Goal: Book appointment/travel/reservation

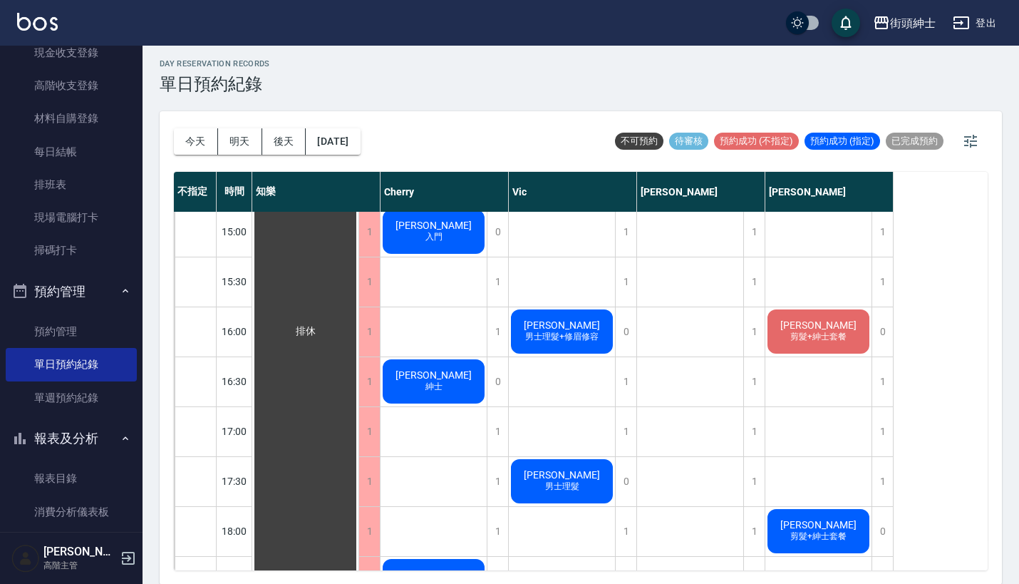
scroll to position [213, 0]
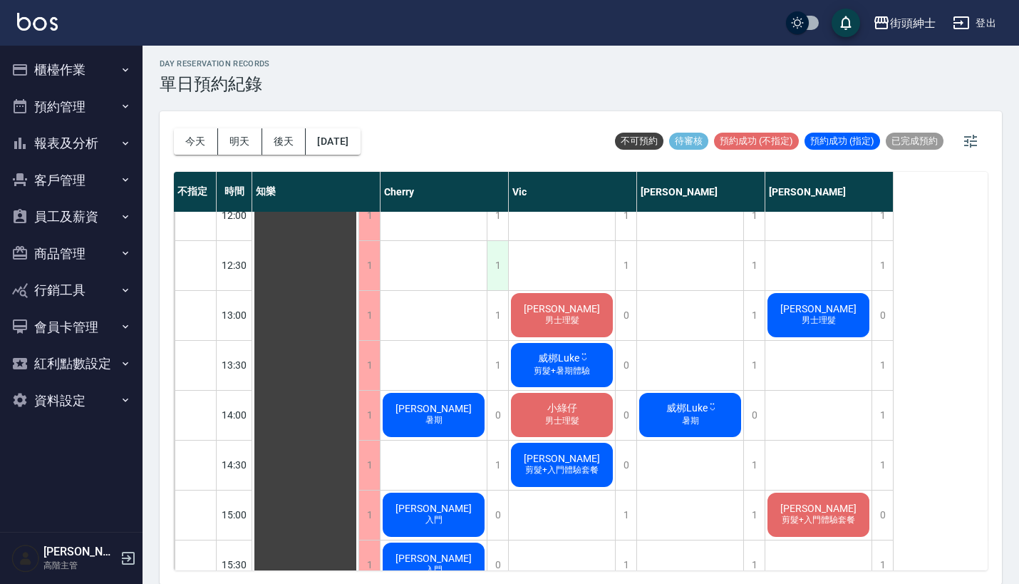
scroll to position [309, 0]
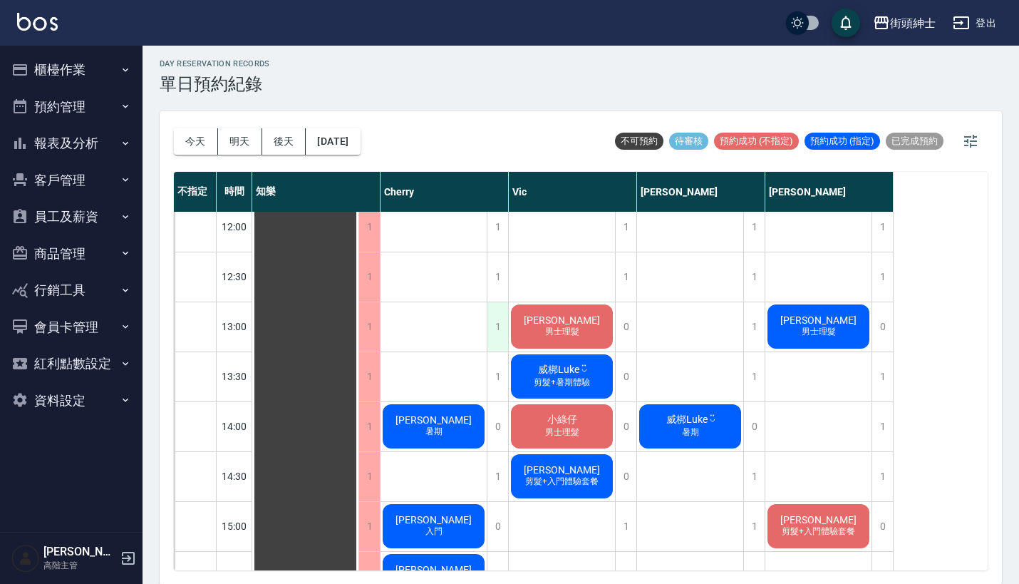
click at [497, 314] on div "1" at bounding box center [497, 326] width 21 height 49
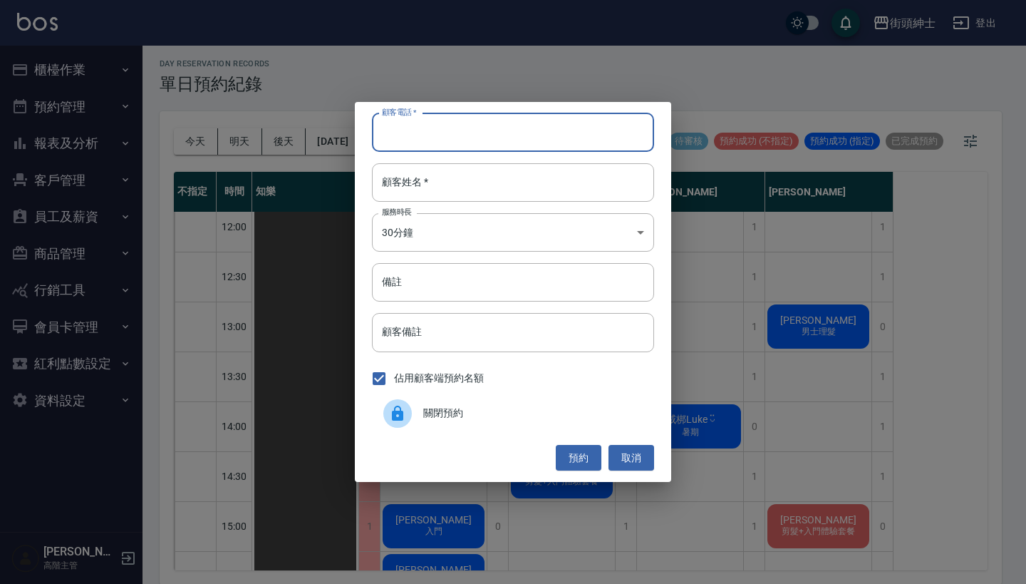
click at [723, 214] on div "顧客電話   * 顧客電話   * 顧客姓名   * 顧客姓名   * 服務時長 30分鐘 1 服務時長 備註 備註 顧客備註 顧客備註 佔用顧客端預約名額 …" at bounding box center [513, 292] width 1026 height 584
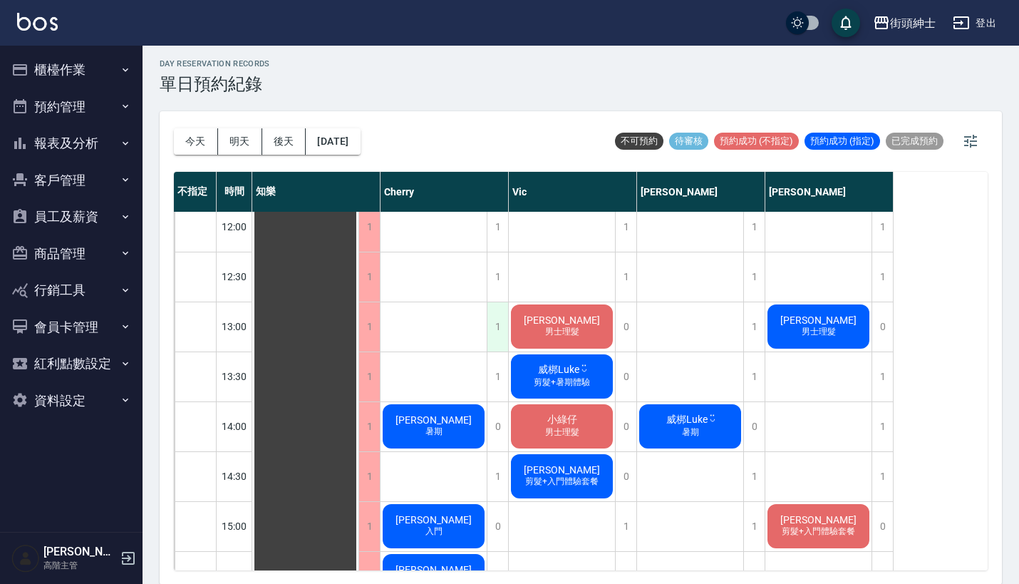
click at [491, 324] on div "1" at bounding box center [497, 326] width 21 height 49
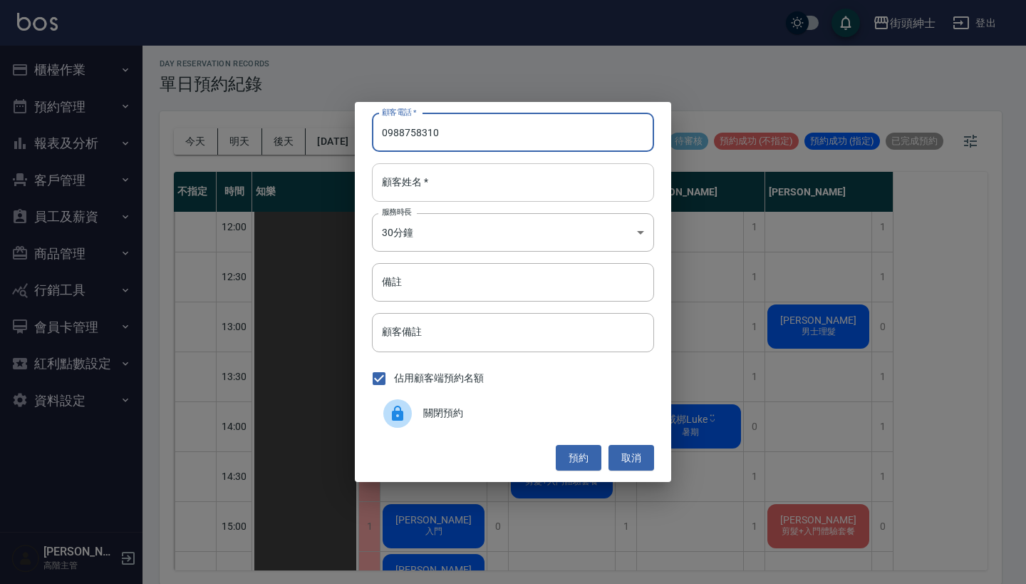
type input "0988758310"
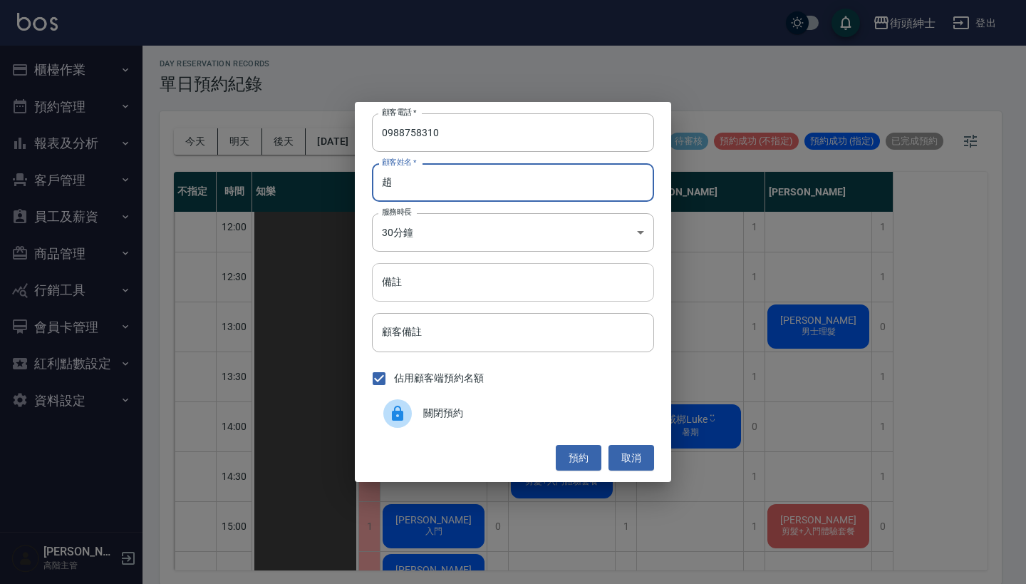
type input "趙"
click at [529, 291] on input "備註" at bounding box center [513, 282] width 282 height 38
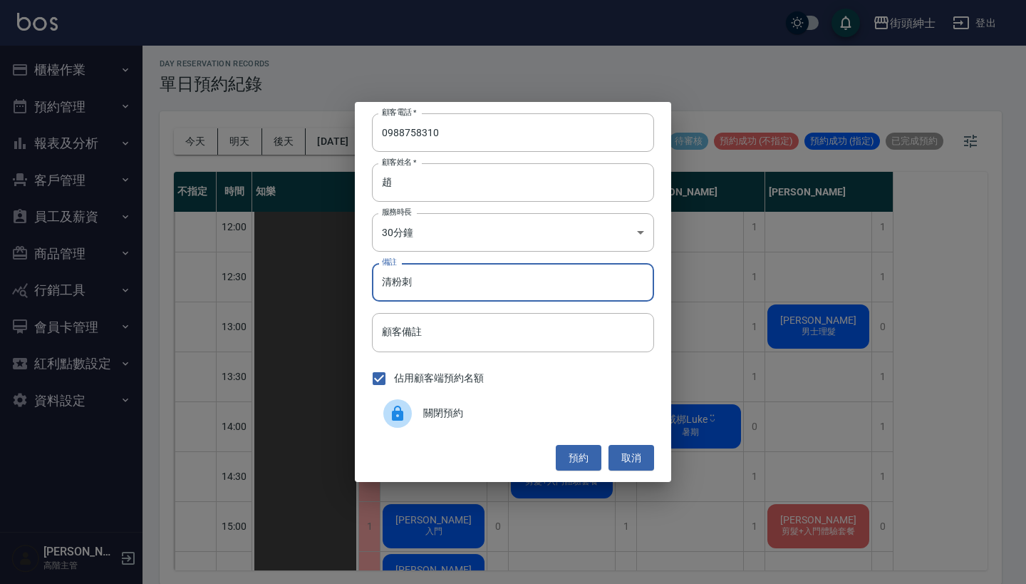
type input "清粉刺"
click at [583, 443] on div "顧客電話   * [PHONE_NUMBER] 顧客電話   * 顧客姓名   * [PERSON_NAME]姓名   * 服務時長 30分鐘 1 服務時長 …" at bounding box center [513, 292] width 316 height 380
click at [581, 455] on button "預約" at bounding box center [579, 458] width 46 height 26
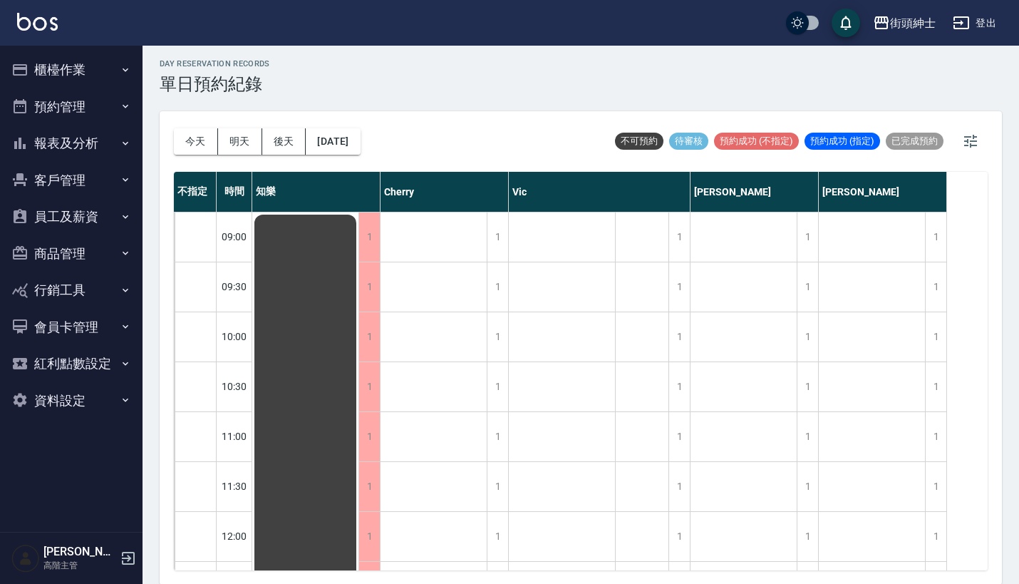
scroll to position [1, 0]
click at [205, 142] on button "今天" at bounding box center [196, 141] width 44 height 26
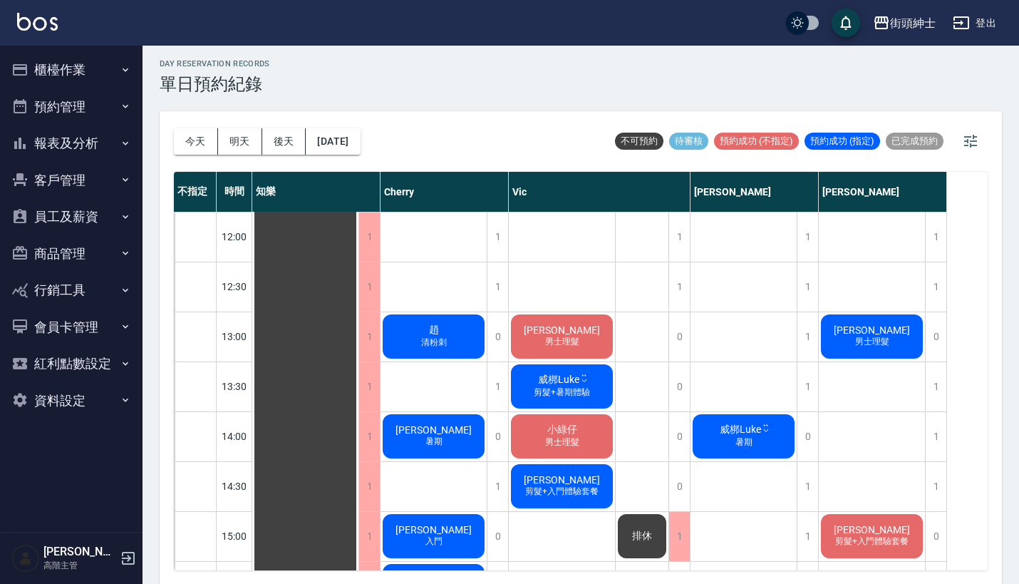
scroll to position [522, 0]
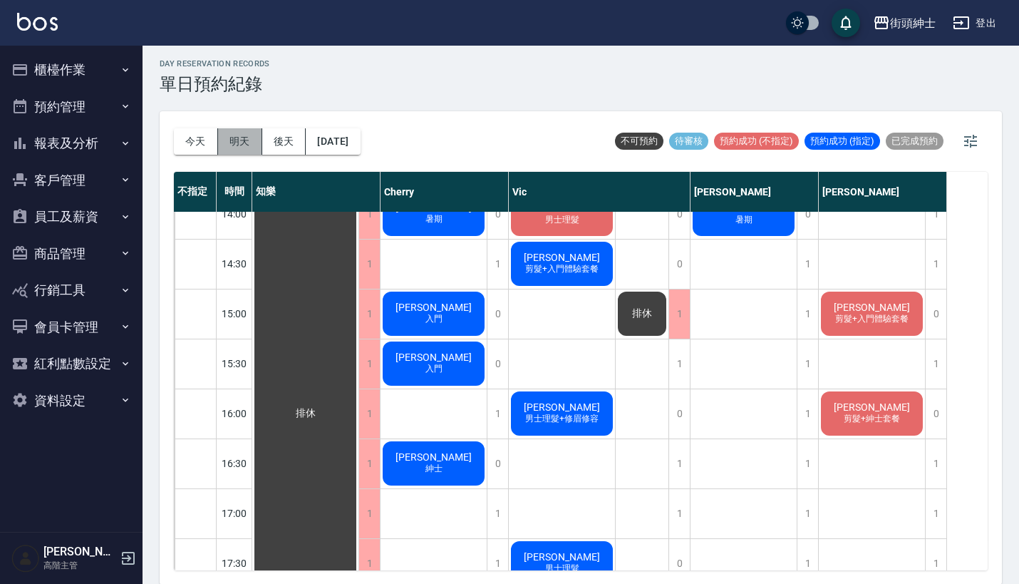
click at [235, 134] on button "明天" at bounding box center [240, 141] width 44 height 26
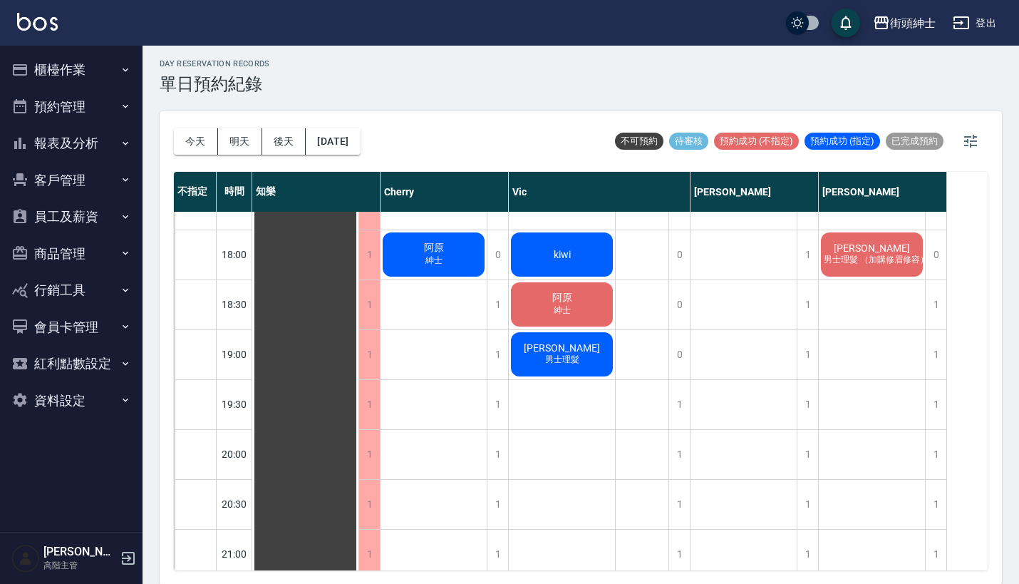
scroll to position [886, 0]
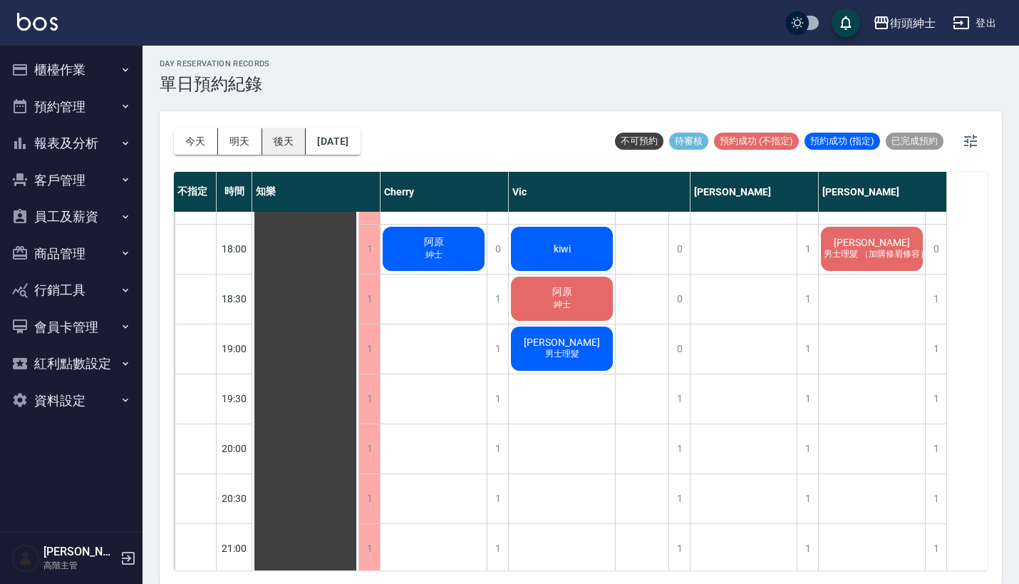
click at [289, 135] on button "後天" at bounding box center [284, 141] width 44 height 26
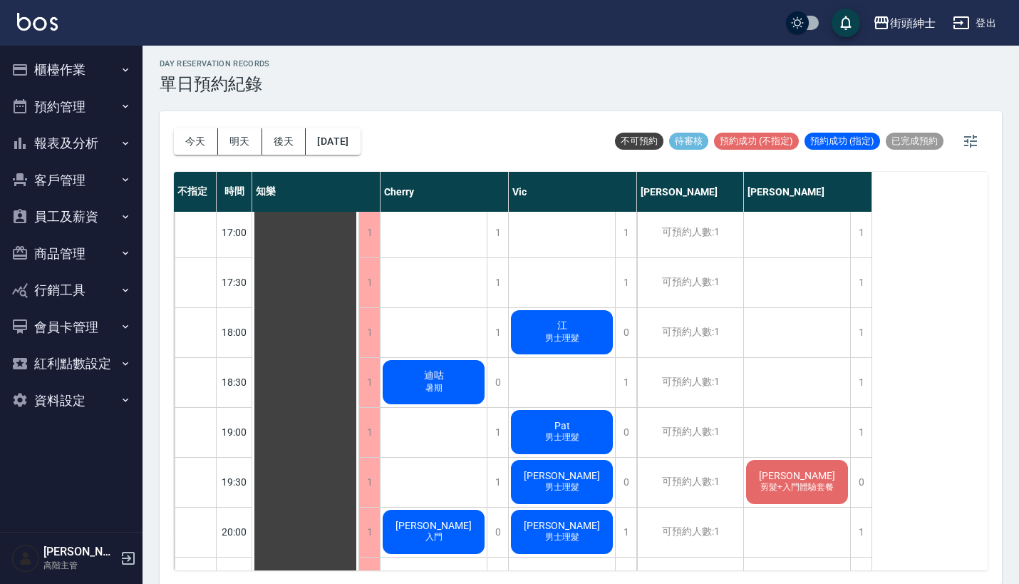
scroll to position [824, 0]
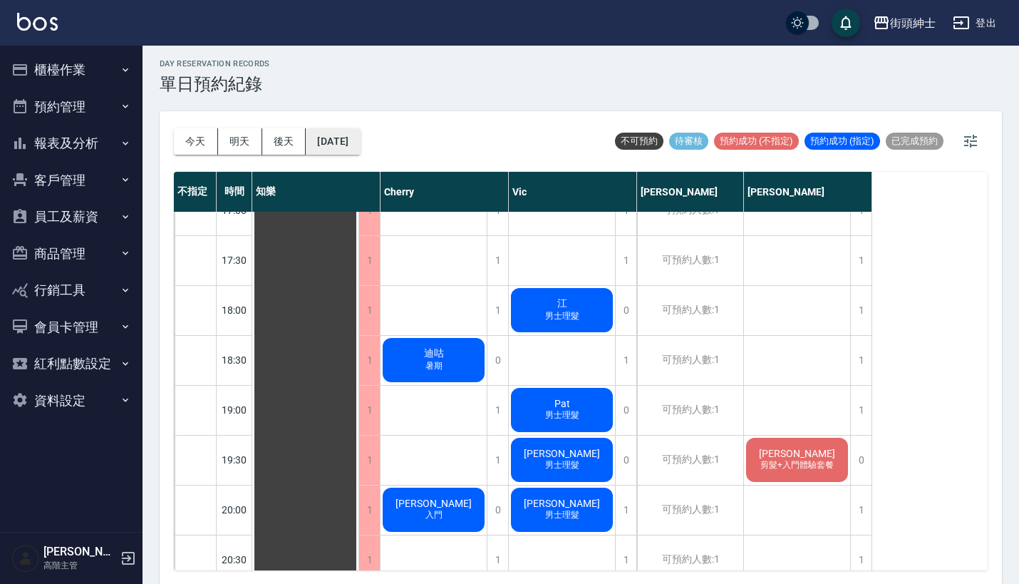
click at [321, 143] on button "[DATE]" at bounding box center [333, 141] width 54 height 26
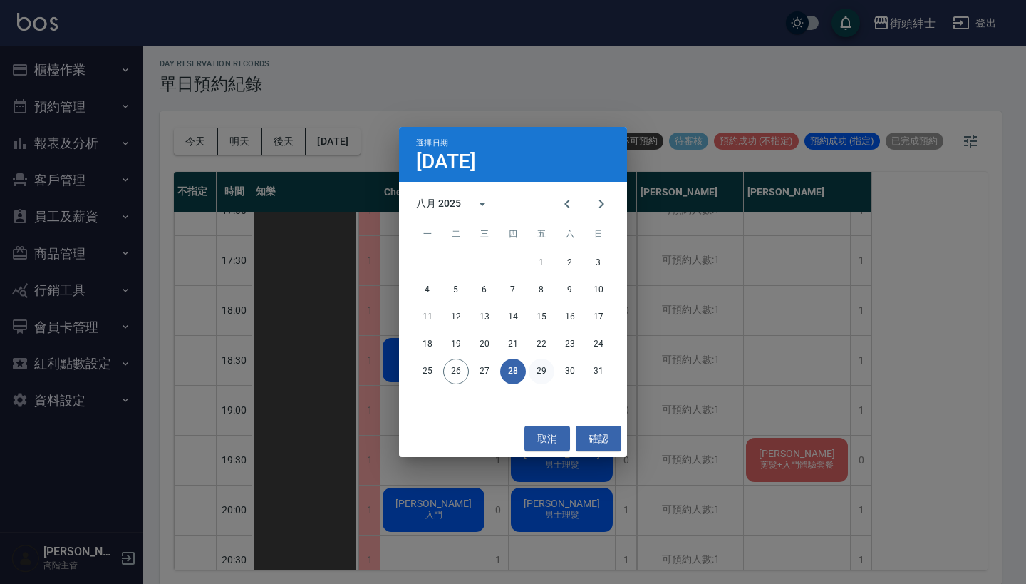
click at [549, 363] on button "29" at bounding box center [542, 371] width 26 height 26
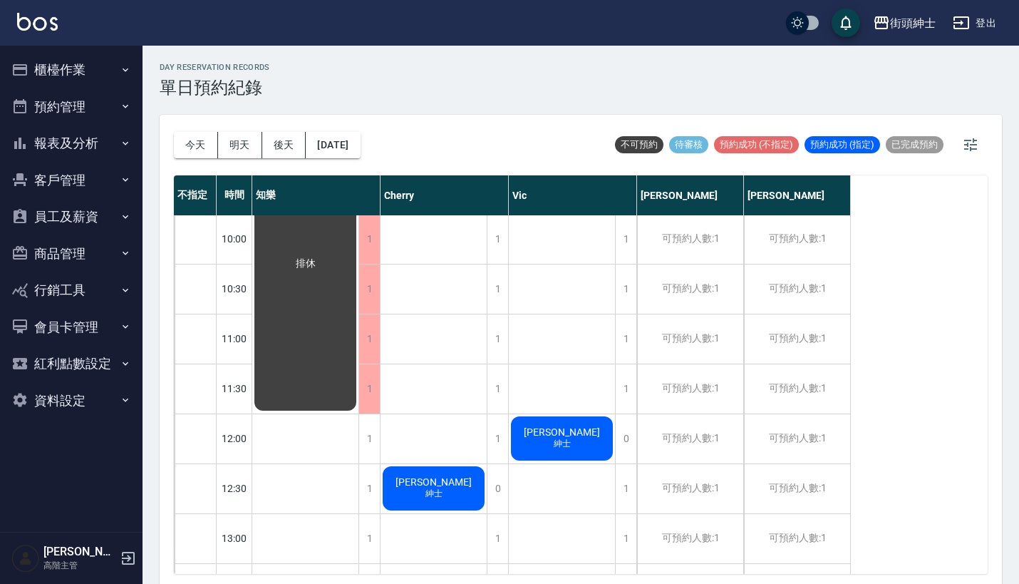
scroll to position [108, 0]
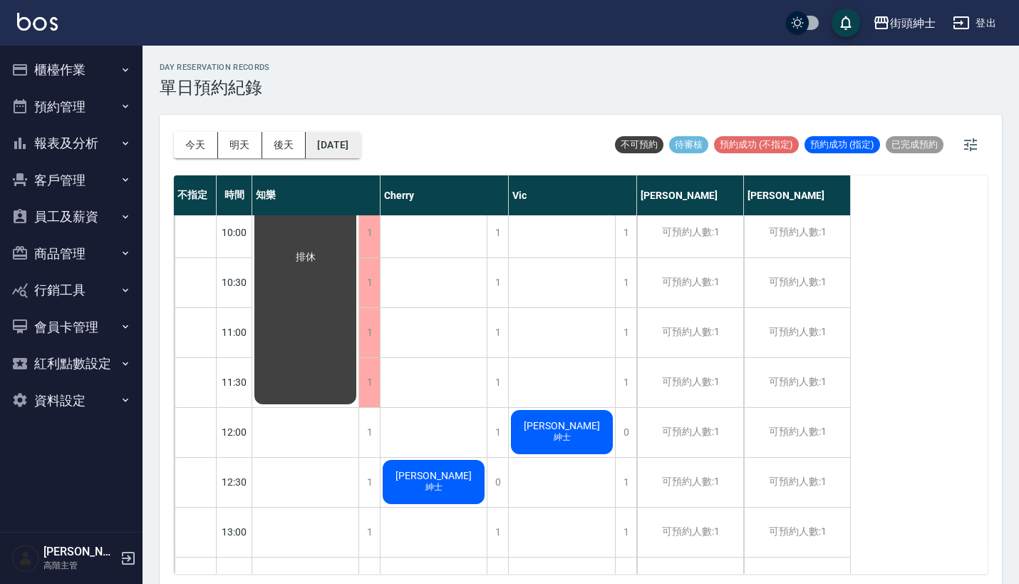
click at [329, 154] on button "[DATE]" at bounding box center [333, 145] width 54 height 26
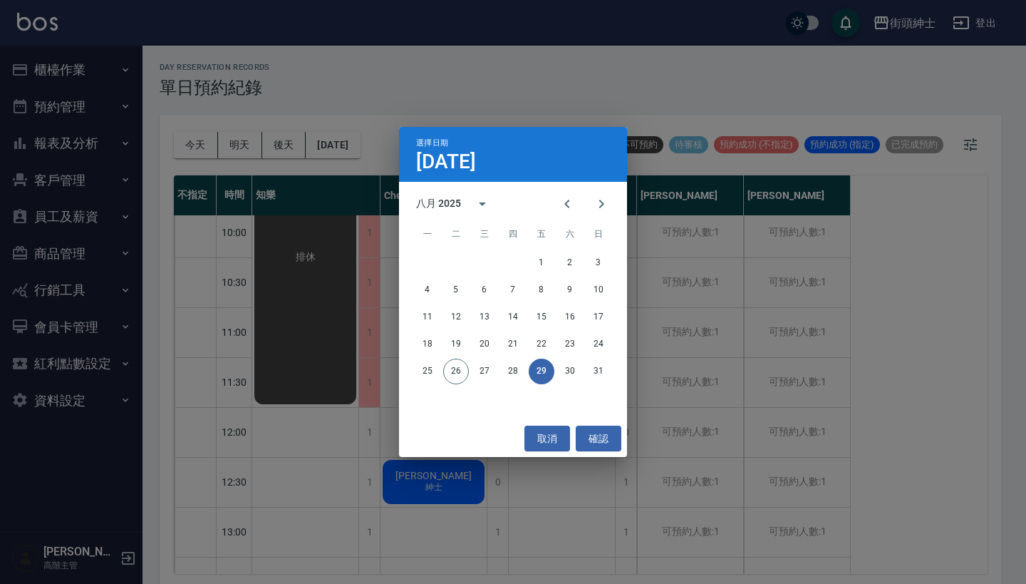
click at [675, 373] on div "選擇日期 [DATE] 八月 2025 一 二 三 四 五 六 日 1 2 3 4 5 6 7 8 9 10 11 12 13 14 15 16 17 18 …" at bounding box center [513, 292] width 1026 height 584
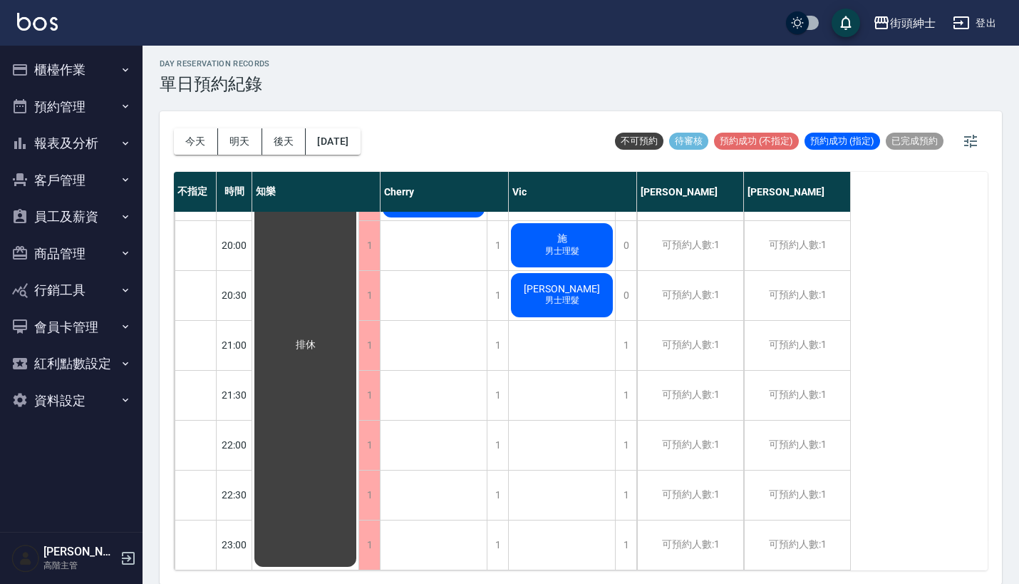
scroll to position [1100, 0]
click at [353, 133] on button "[DATE]" at bounding box center [333, 141] width 54 height 26
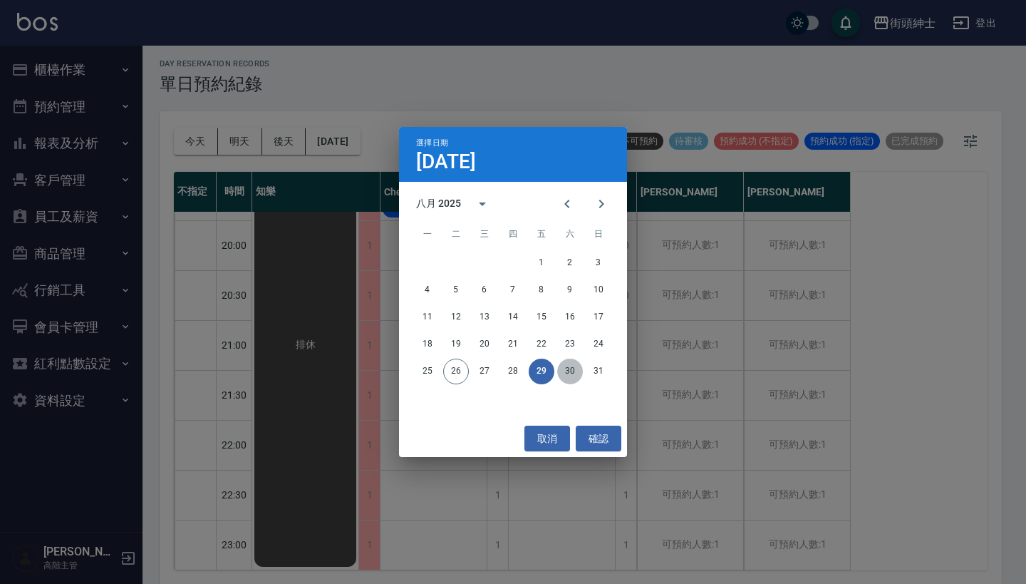
click at [570, 371] on button "30" at bounding box center [570, 371] width 26 height 26
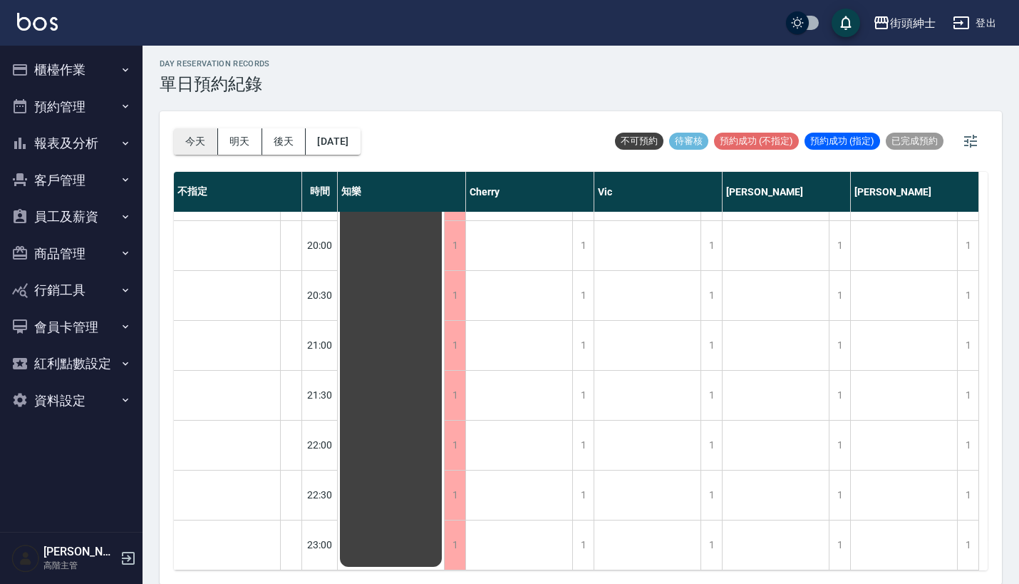
click at [207, 140] on button "今天" at bounding box center [196, 141] width 44 height 26
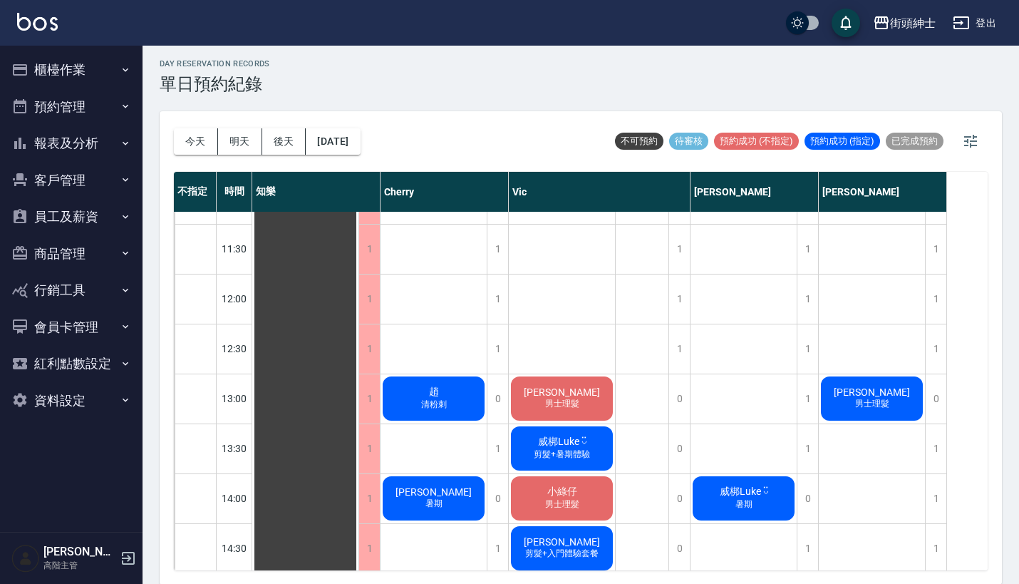
scroll to position [237, 0]
